Goal: Task Accomplishment & Management: Manage account settings

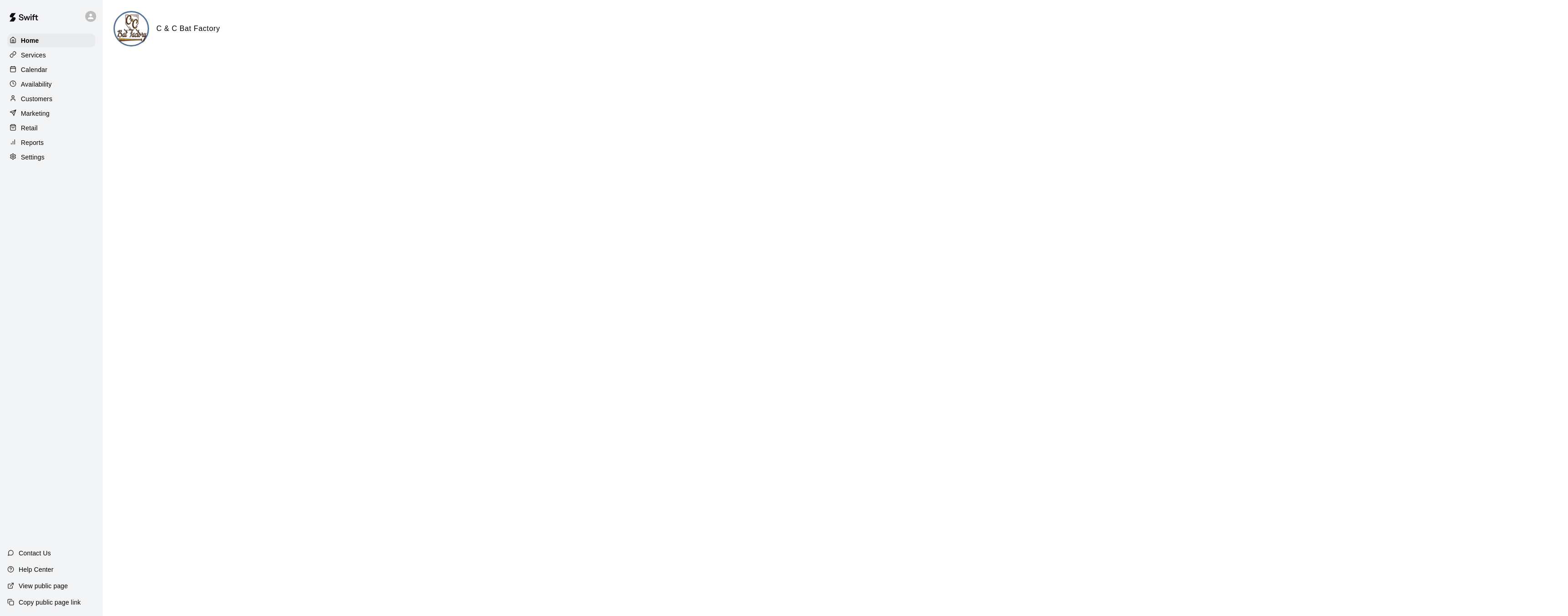
click at [50, 71] on div "Calendar" at bounding box center [51, 69] width 88 height 14
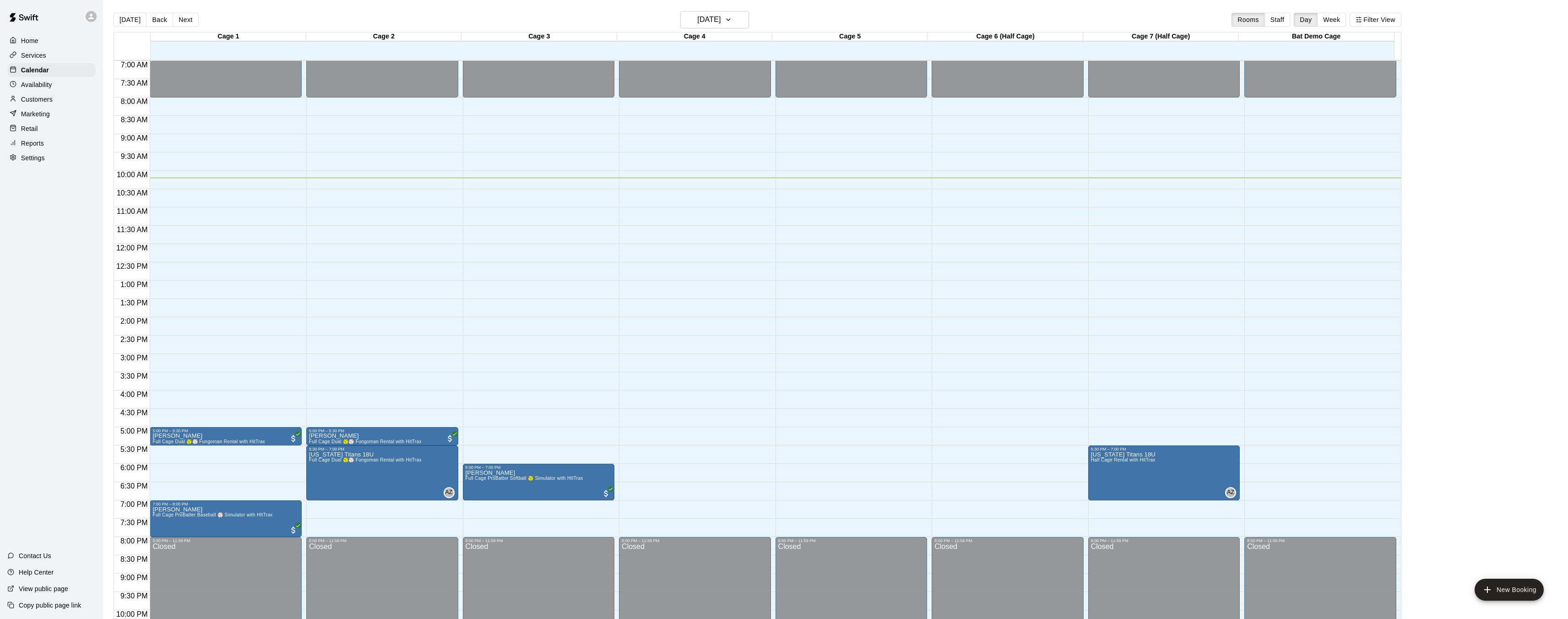
scroll to position [256, 0]
click at [549, 24] on icon "button" at bounding box center [728, 19] width 7 height 11
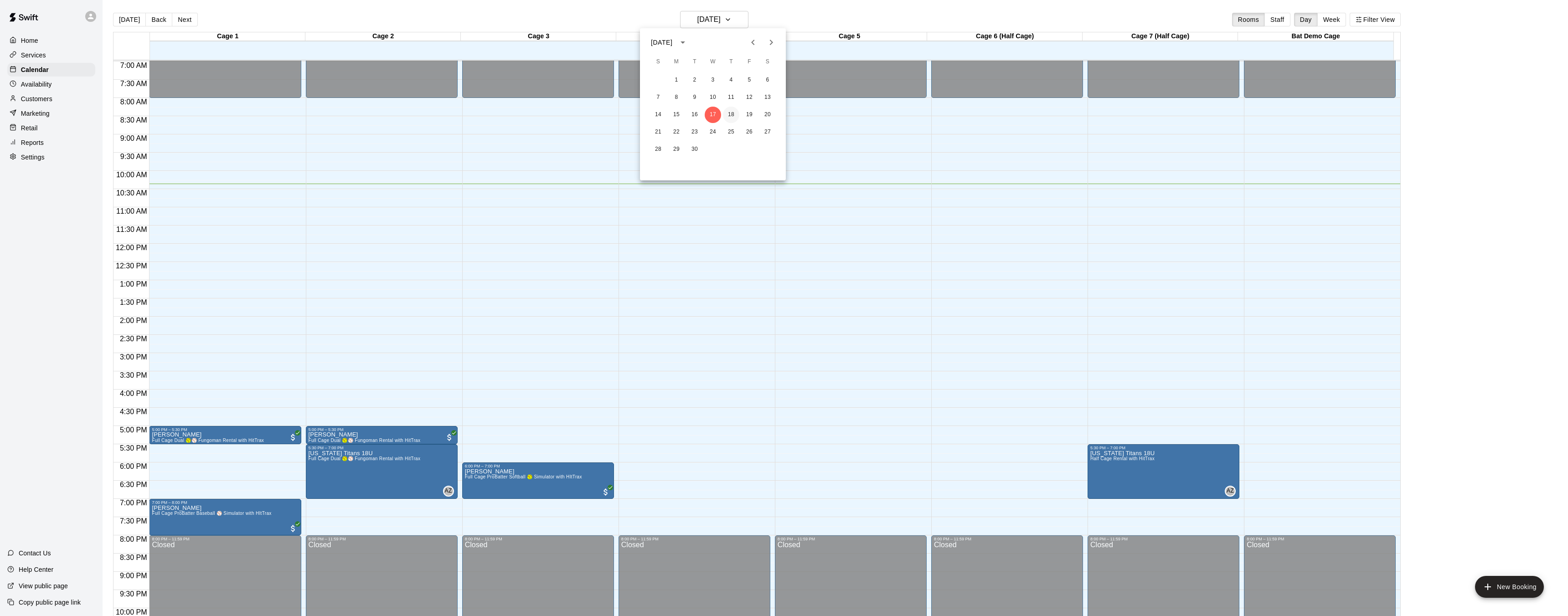
click at [546, 113] on button "18" at bounding box center [731, 115] width 17 height 17
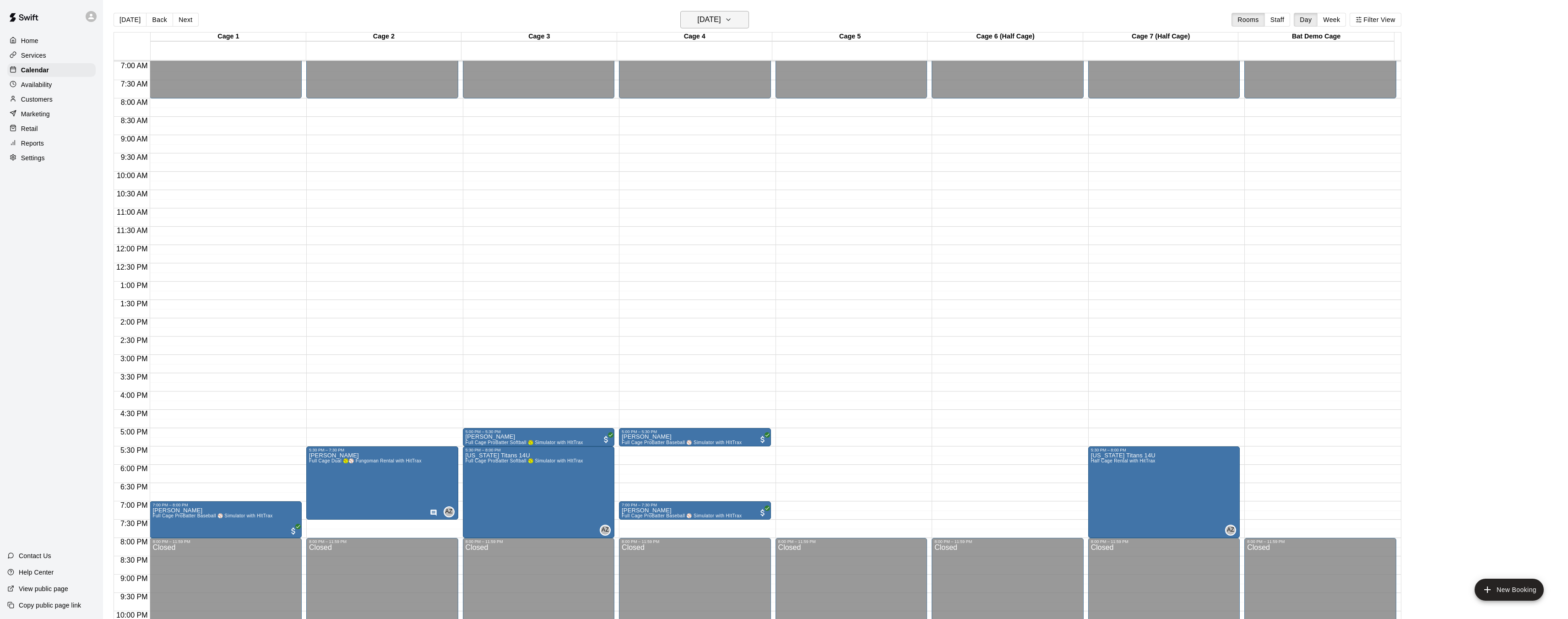
click at [549, 20] on icon "button" at bounding box center [728, 19] width 7 height 11
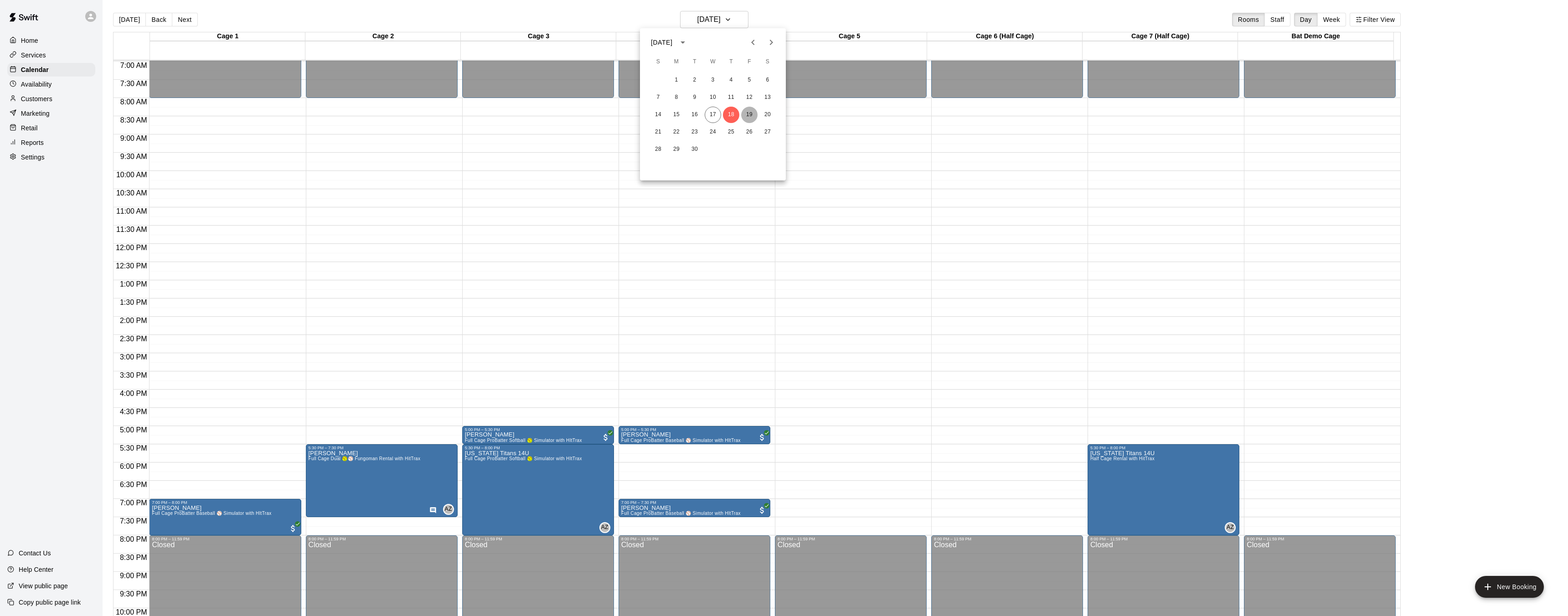
click at [546, 111] on button "19" at bounding box center [749, 115] width 17 height 17
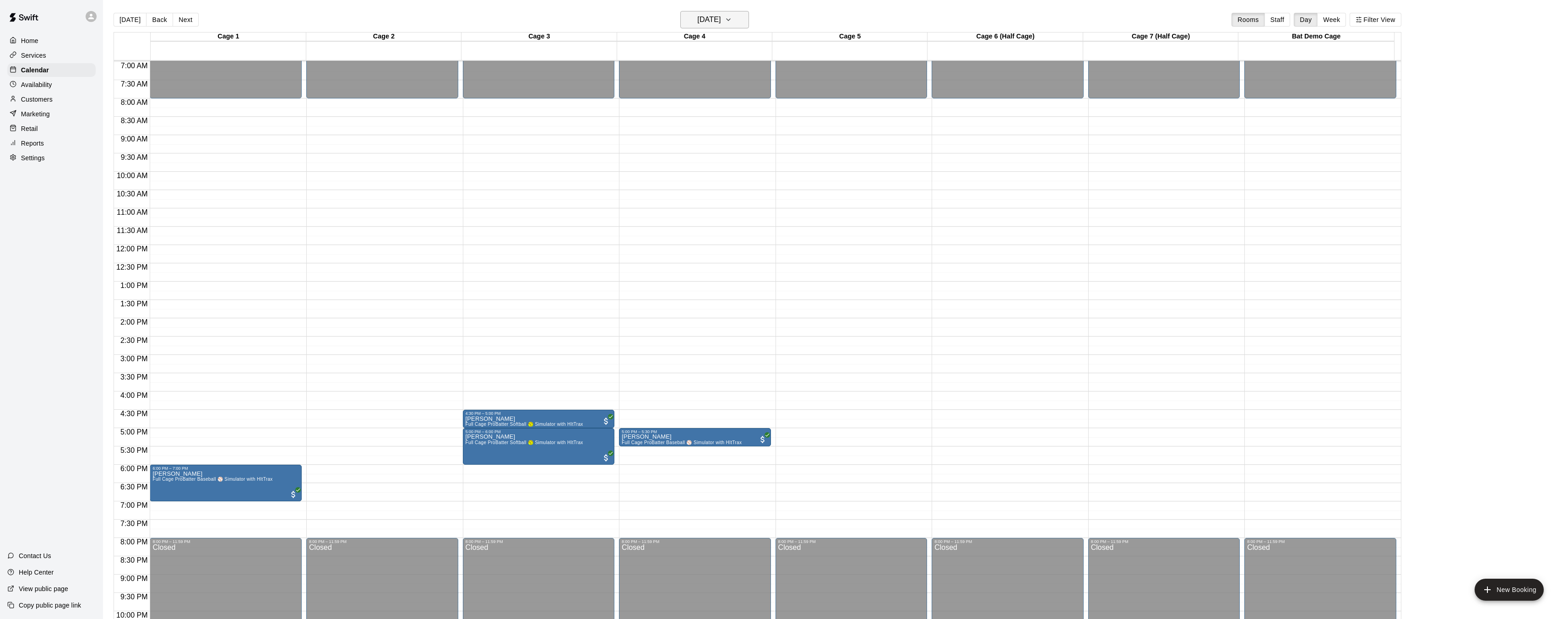
click at [549, 21] on icon "button" at bounding box center [728, 19] width 7 height 11
click at [549, 118] on button "18" at bounding box center [734, 115] width 17 height 17
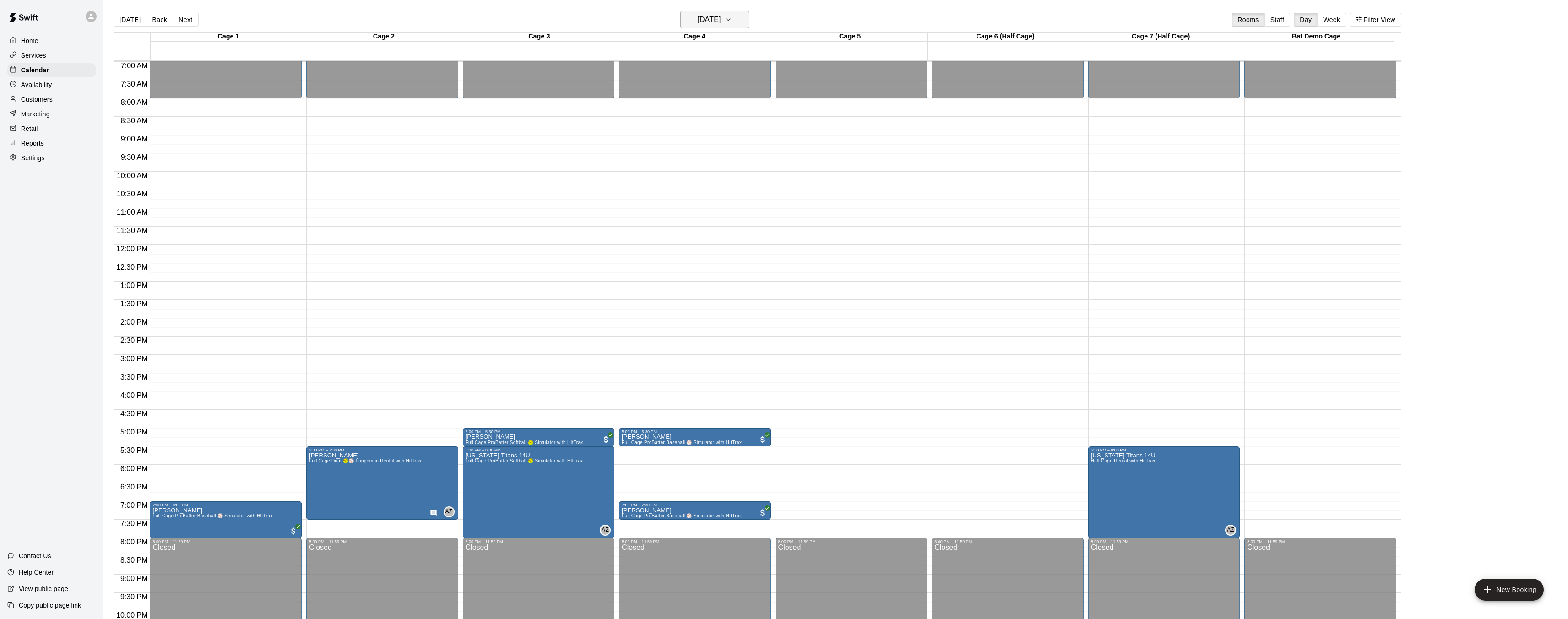
click at [549, 19] on icon "button" at bounding box center [728, 20] width 4 height 2
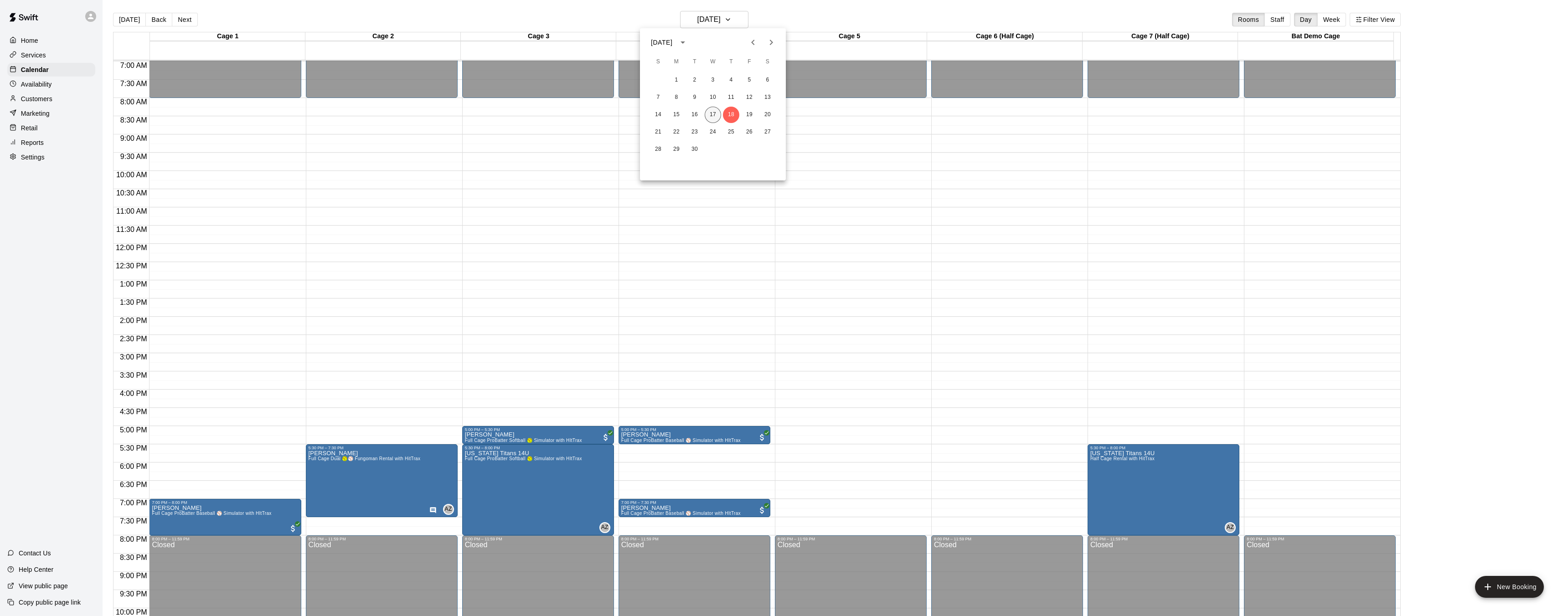
click at [546, 113] on button "17" at bounding box center [713, 115] width 17 height 17
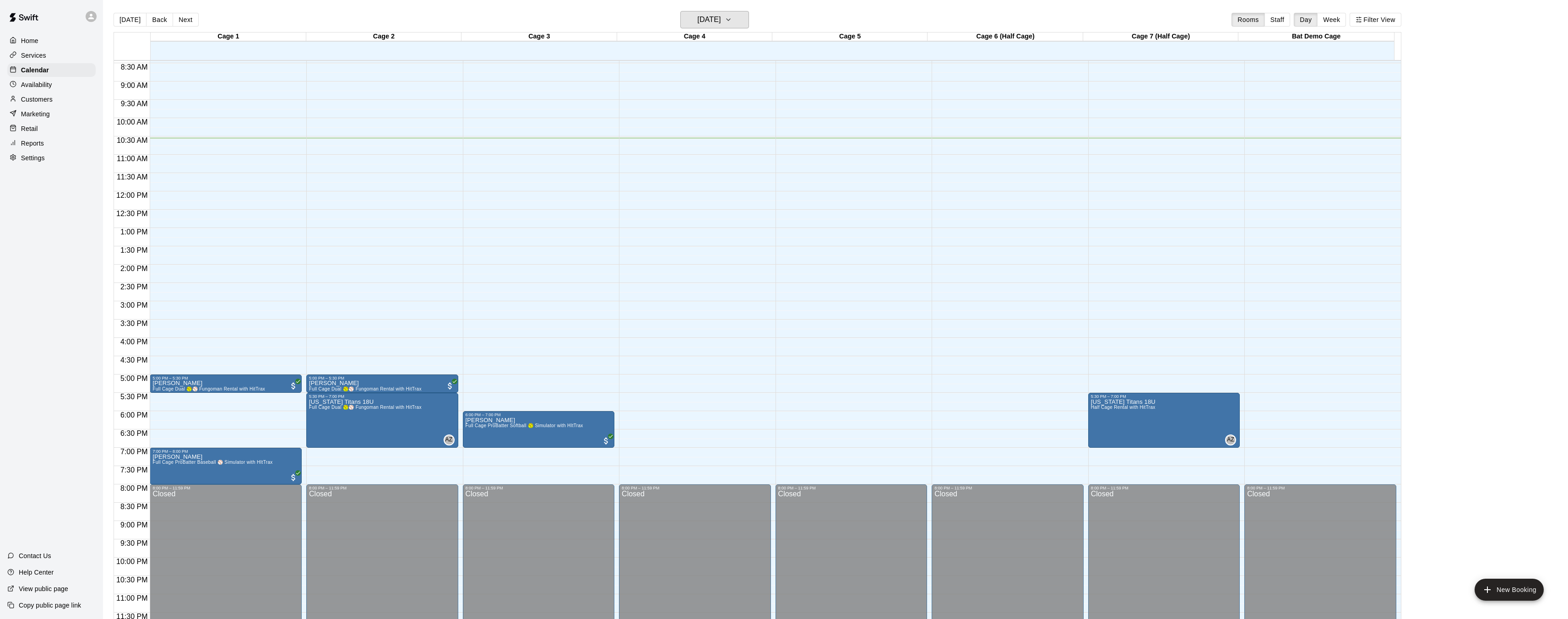
scroll to position [308, 0]
click at [47, 55] on div "Services" at bounding box center [51, 55] width 88 height 14
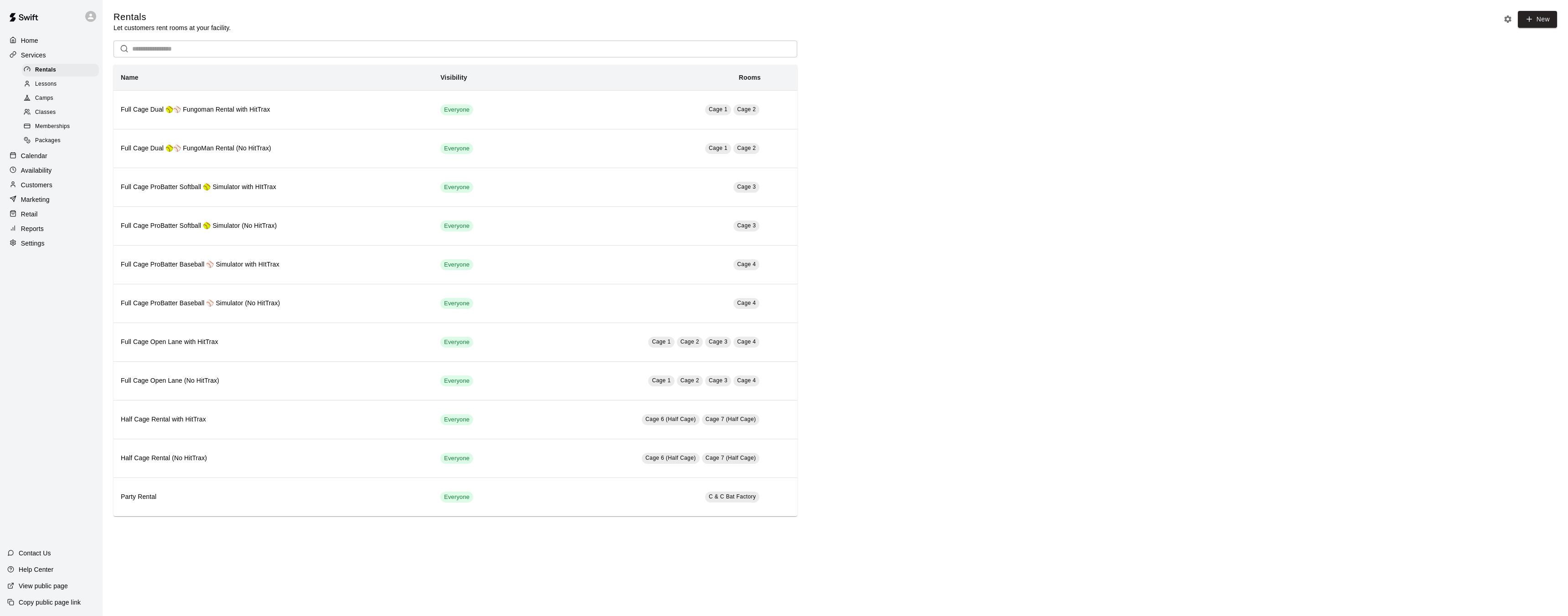
click at [47, 158] on p "Calendar" at bounding box center [34, 156] width 26 height 9
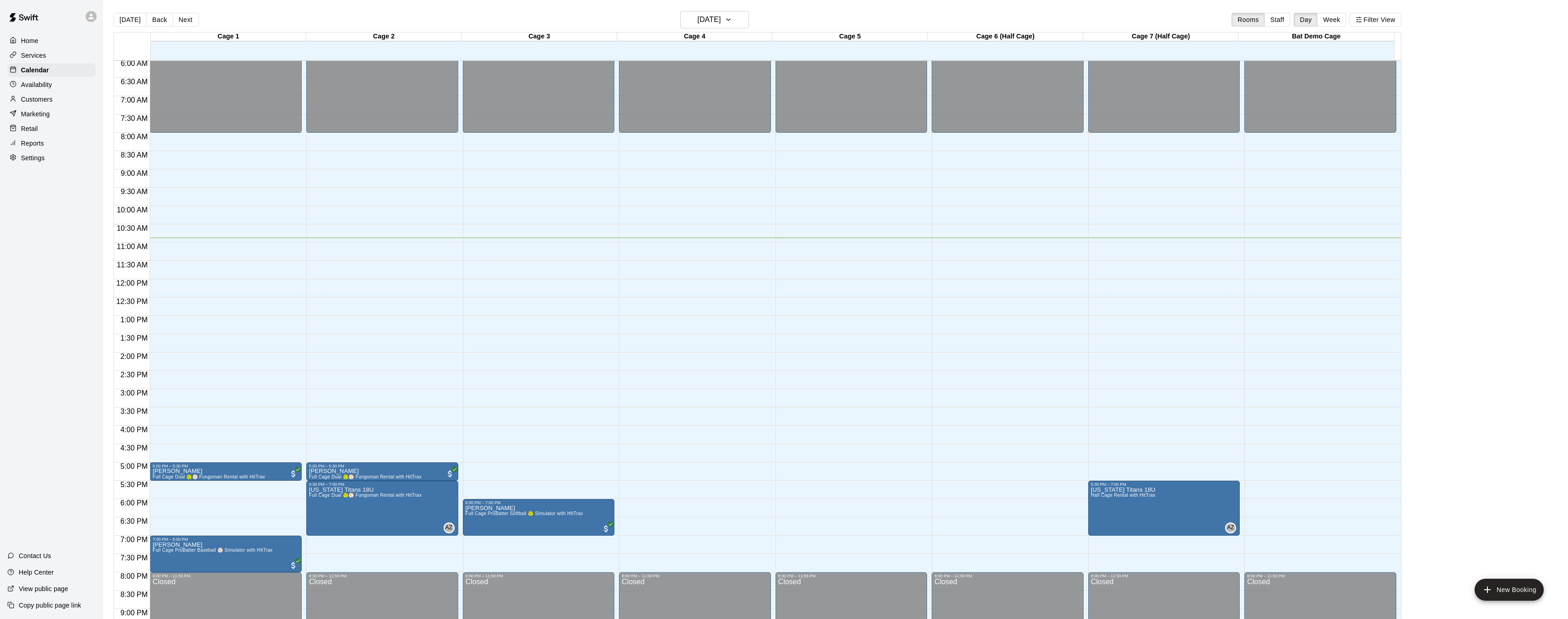
scroll to position [221, 0]
click at [549, 19] on icon "button" at bounding box center [728, 19] width 7 height 11
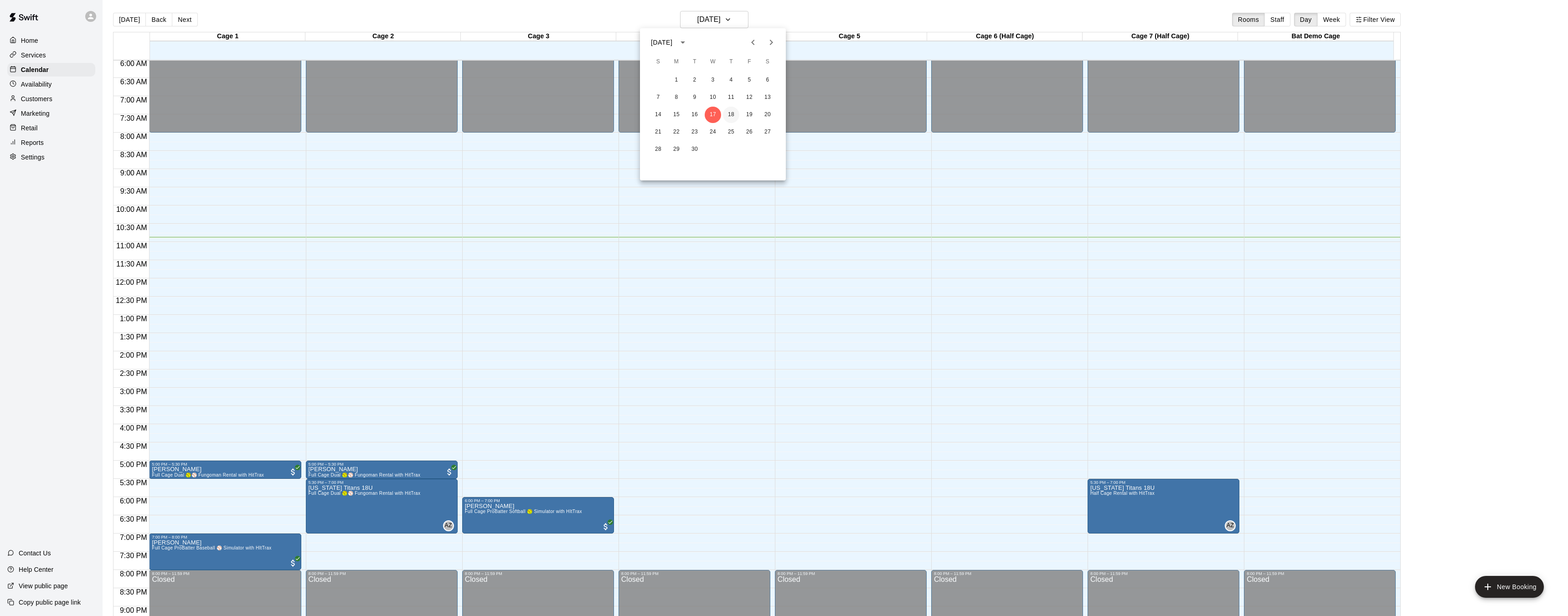
click at [546, 119] on button "18" at bounding box center [731, 115] width 17 height 17
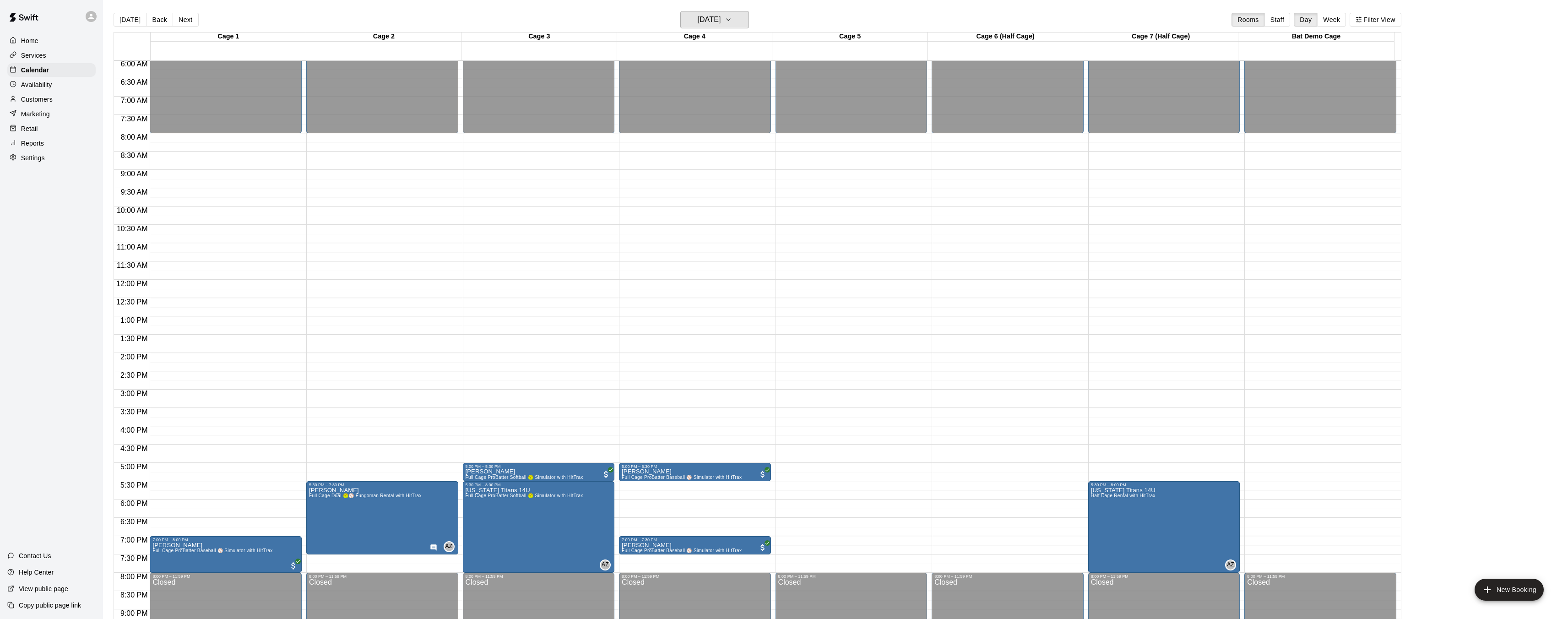
scroll to position [223, 0]
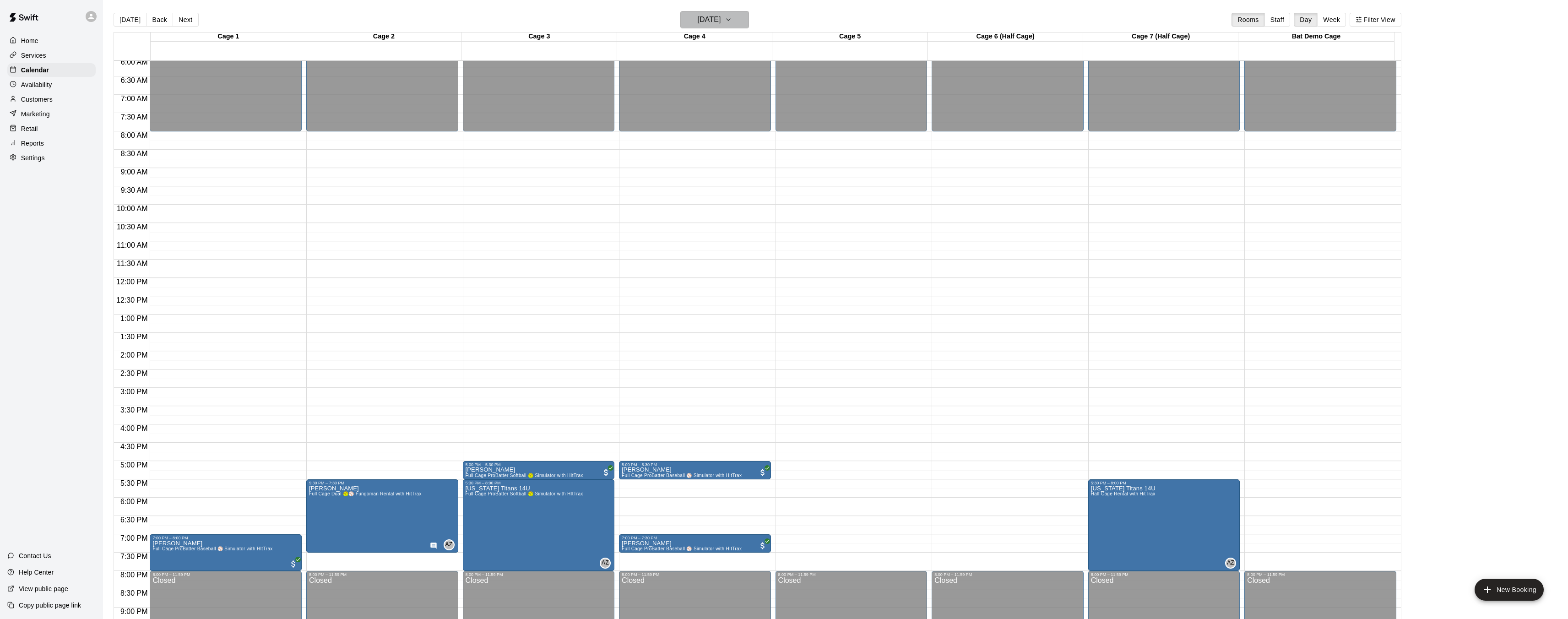
click at [549, 20] on icon "button" at bounding box center [728, 20] width 4 height 2
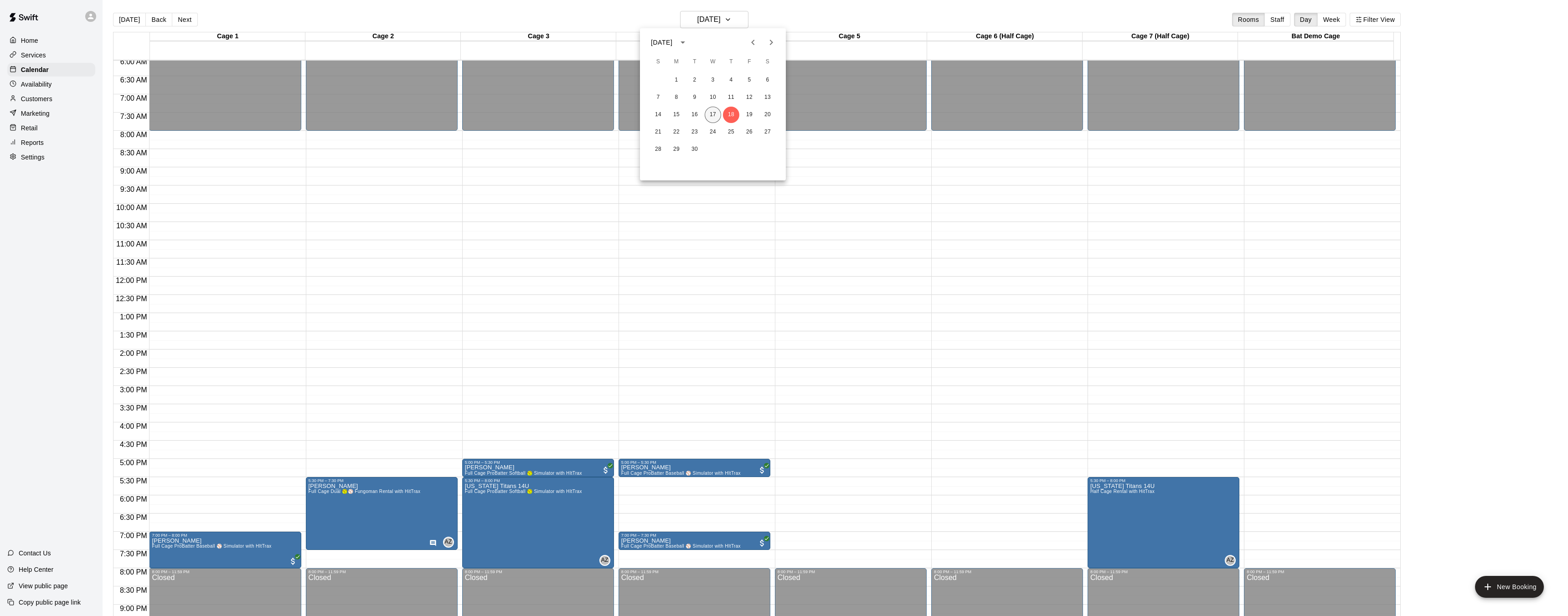
click at [546, 116] on button "17" at bounding box center [713, 115] width 17 height 17
